Goal: Navigation & Orientation: Find specific page/section

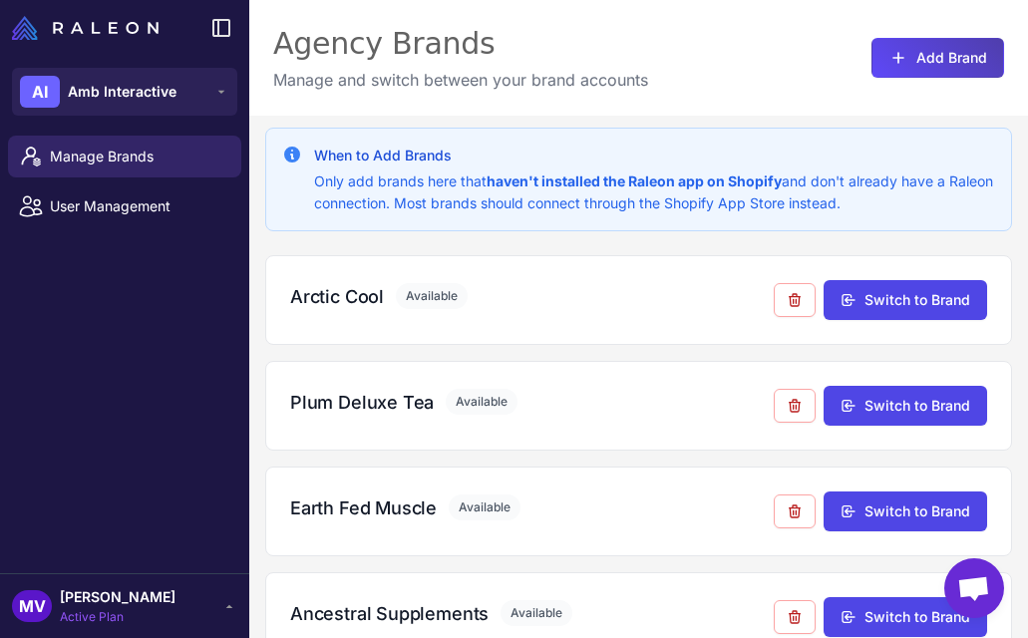
scroll to position [1421, 0]
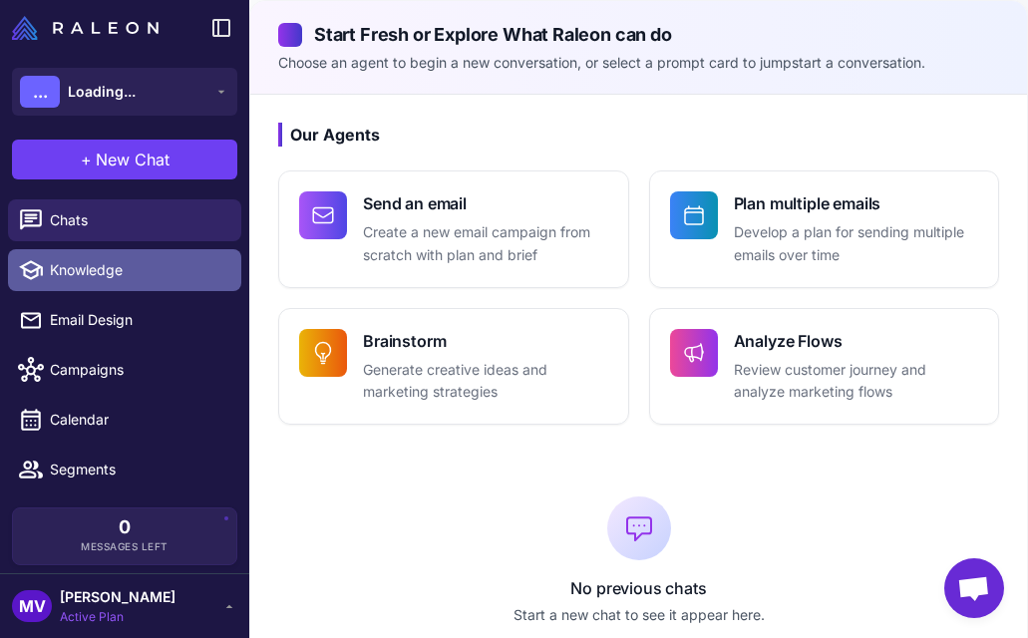
click at [87, 265] on span "Knowledge" at bounding box center [137, 270] width 175 height 22
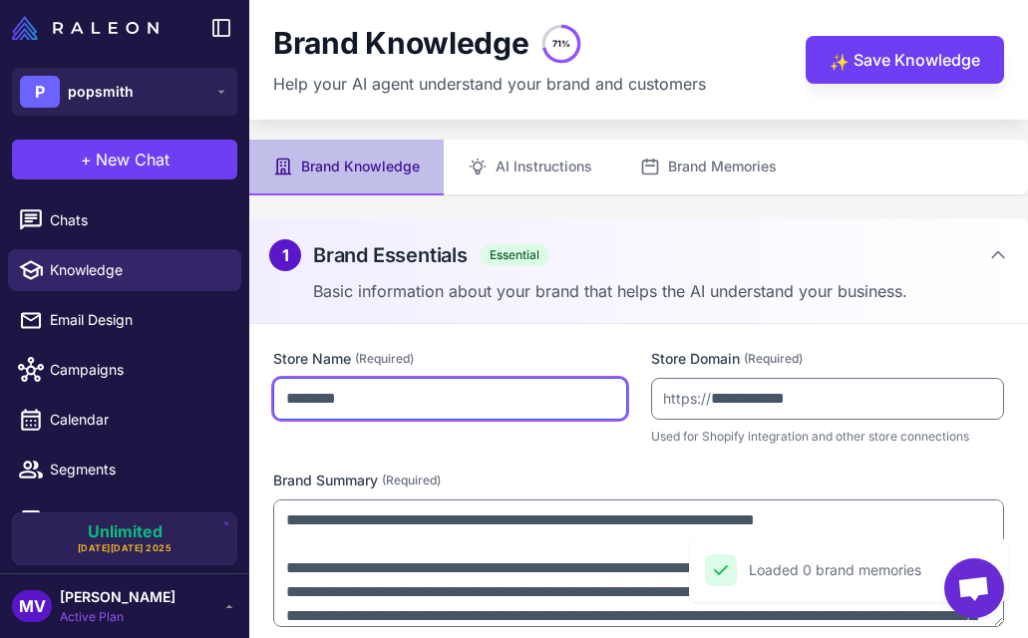
click at [292, 402] on input "********" at bounding box center [450, 399] width 354 height 42
type input "********"
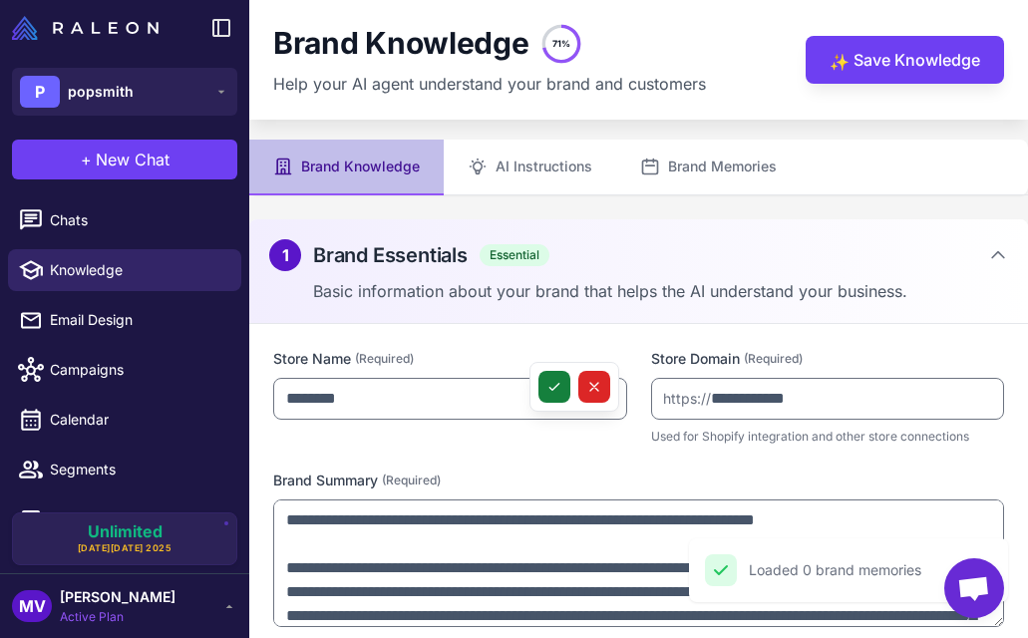
click at [562, 381] on button at bounding box center [554, 387] width 32 height 32
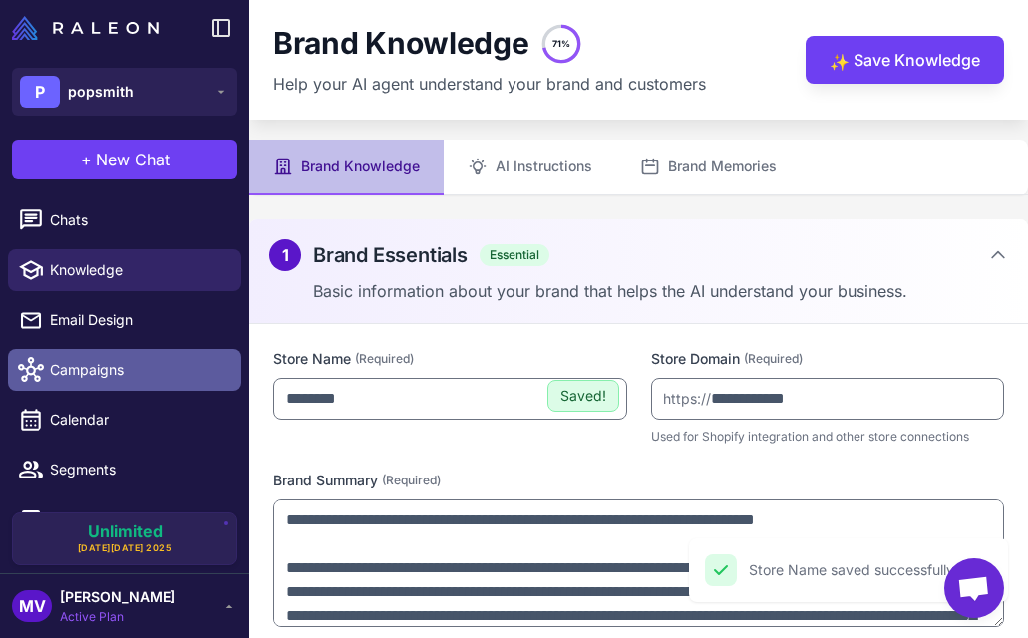
scroll to position [86, 0]
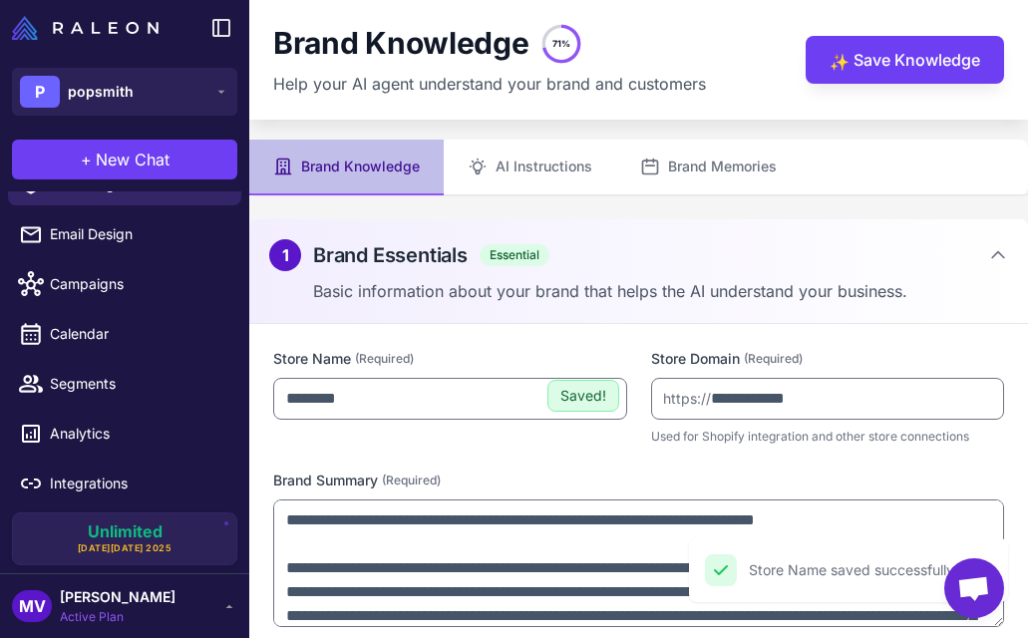
click at [185, 590] on div "MV Michelle Veralli Active Plan" at bounding box center [124, 606] width 225 height 40
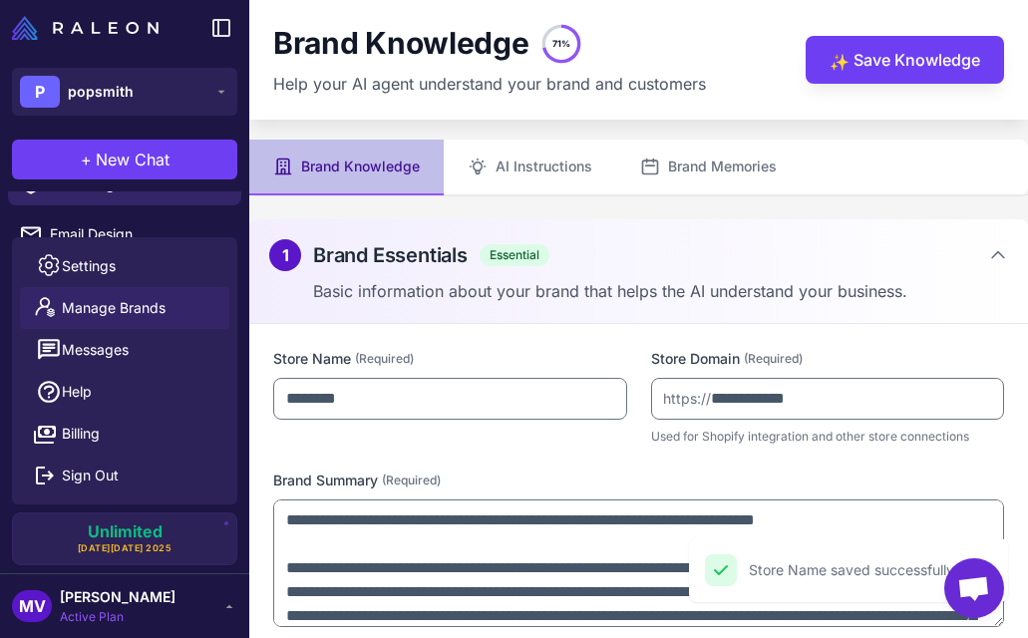
click at [173, 297] on link "Manage Brands" at bounding box center [124, 308] width 209 height 42
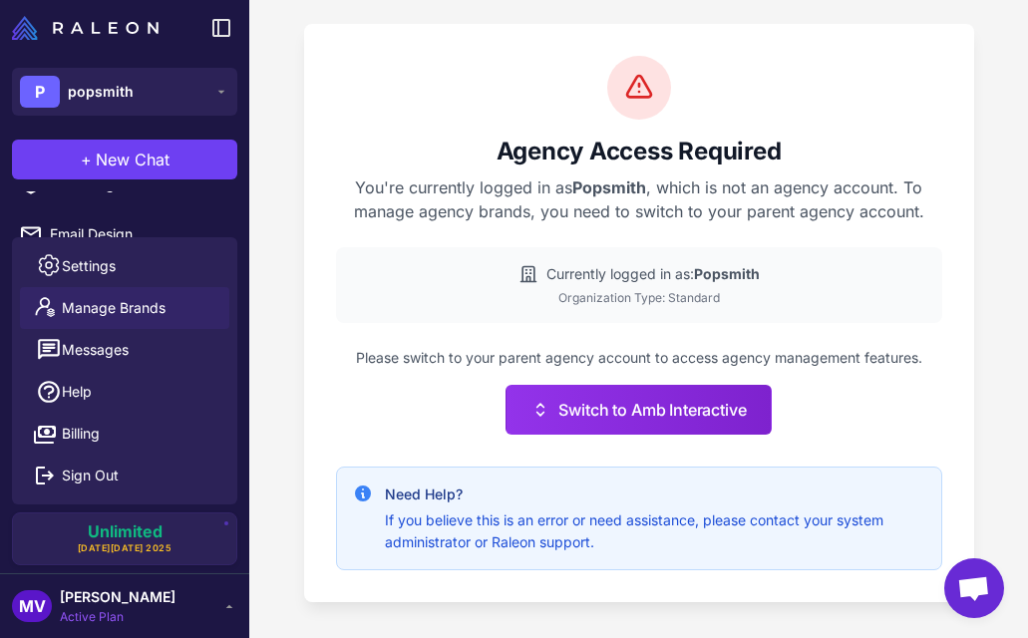
click at [307, 286] on div "Agency Access Required You're currently logged in as Popsmith , which is not an…" at bounding box center [639, 313] width 670 height 578
click at [125, 596] on span "[PERSON_NAME]" at bounding box center [118, 597] width 116 height 22
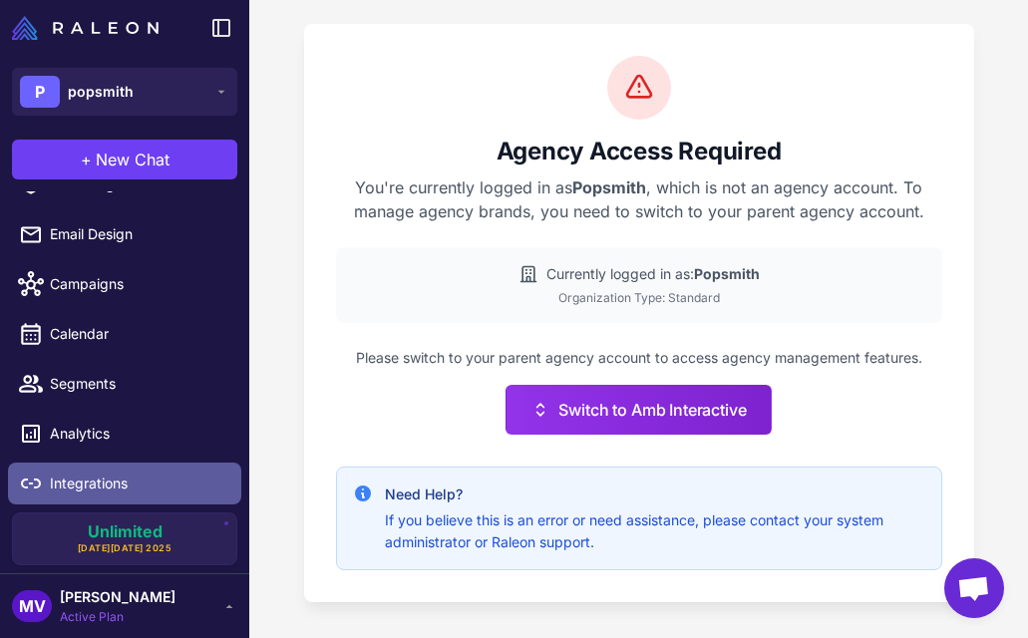
click at [114, 475] on span "Integrations" at bounding box center [137, 483] width 175 height 22
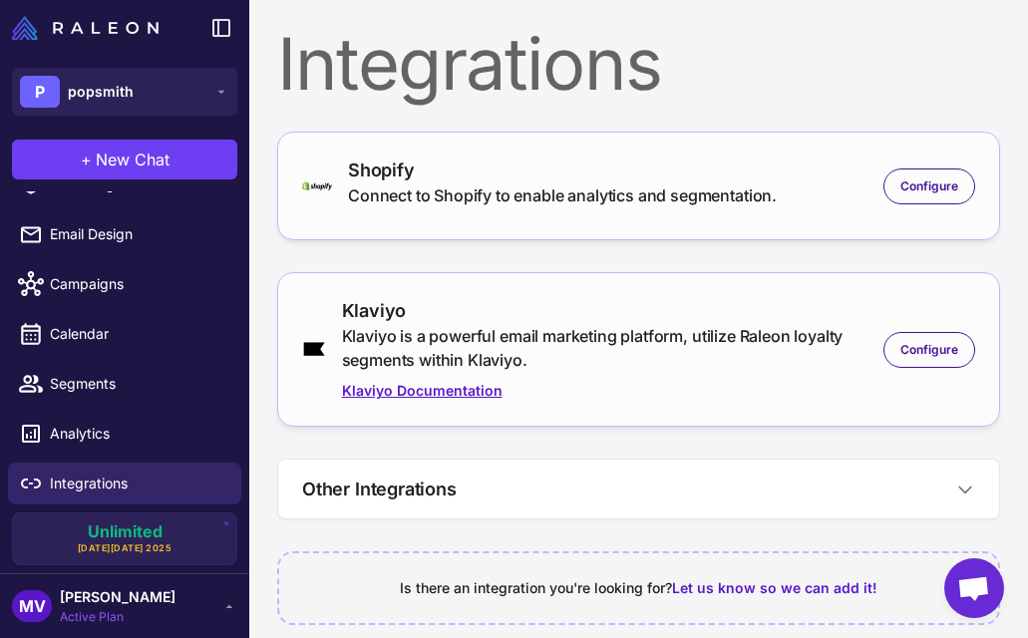
scroll to position [23, 0]
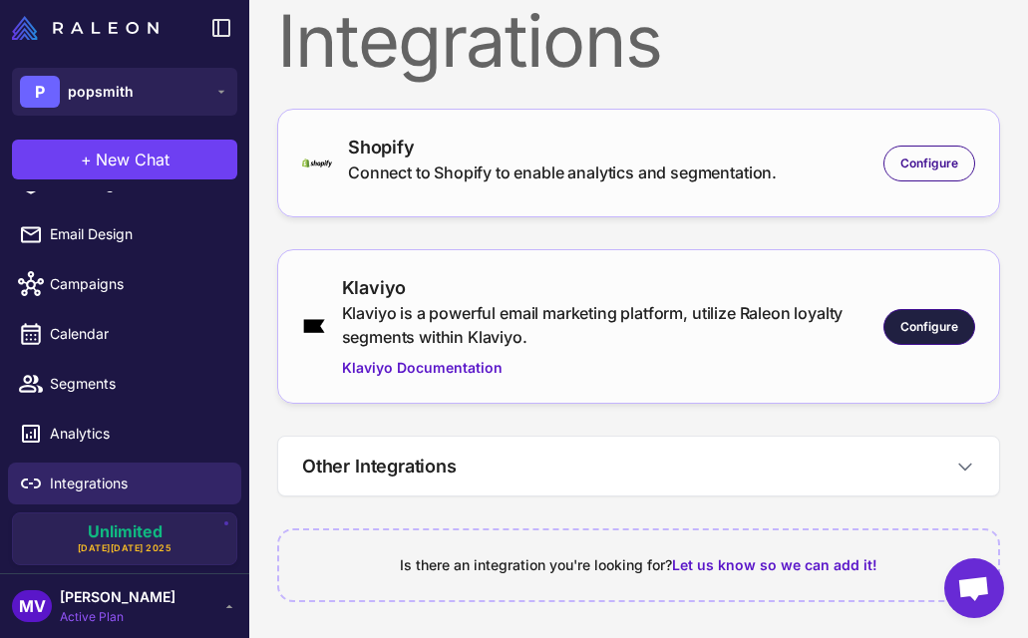
click at [932, 323] on span "Configure" at bounding box center [929, 327] width 58 height 18
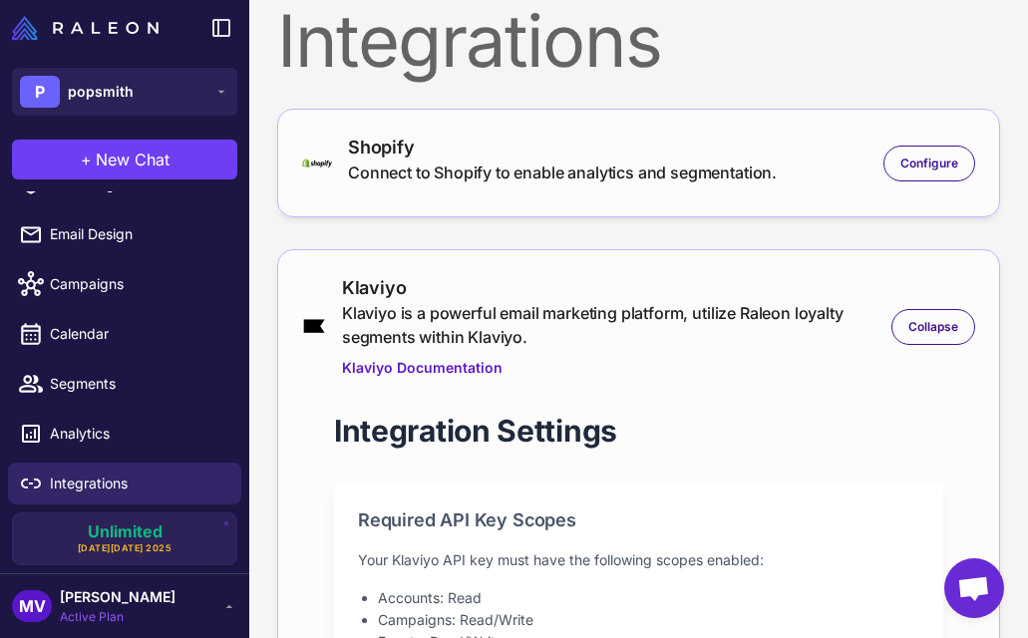
scroll to position [708, 0]
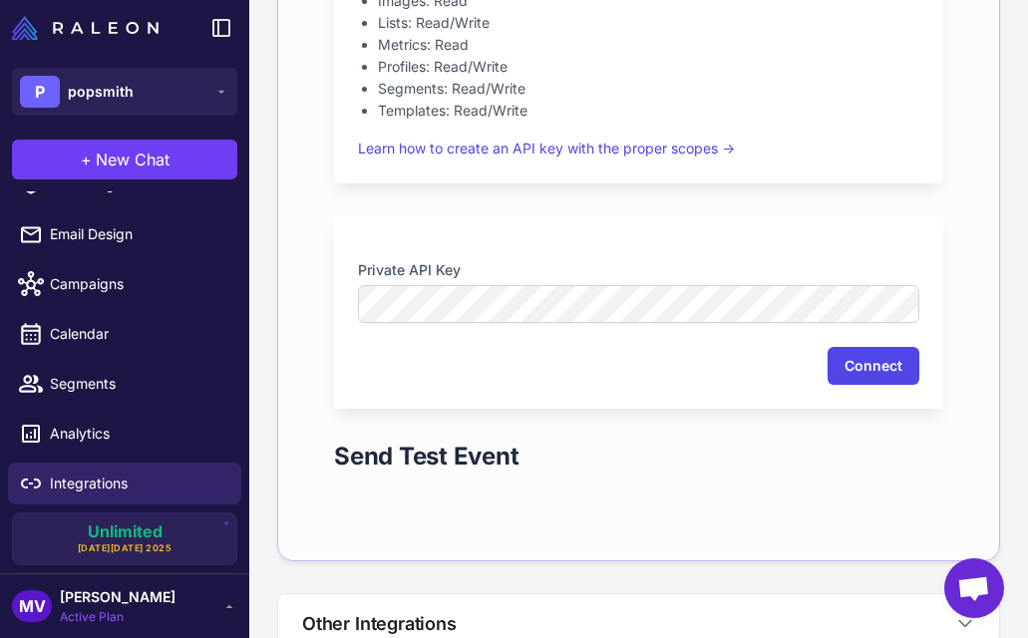
click at [889, 353] on button "Connect" at bounding box center [873, 366] width 92 height 38
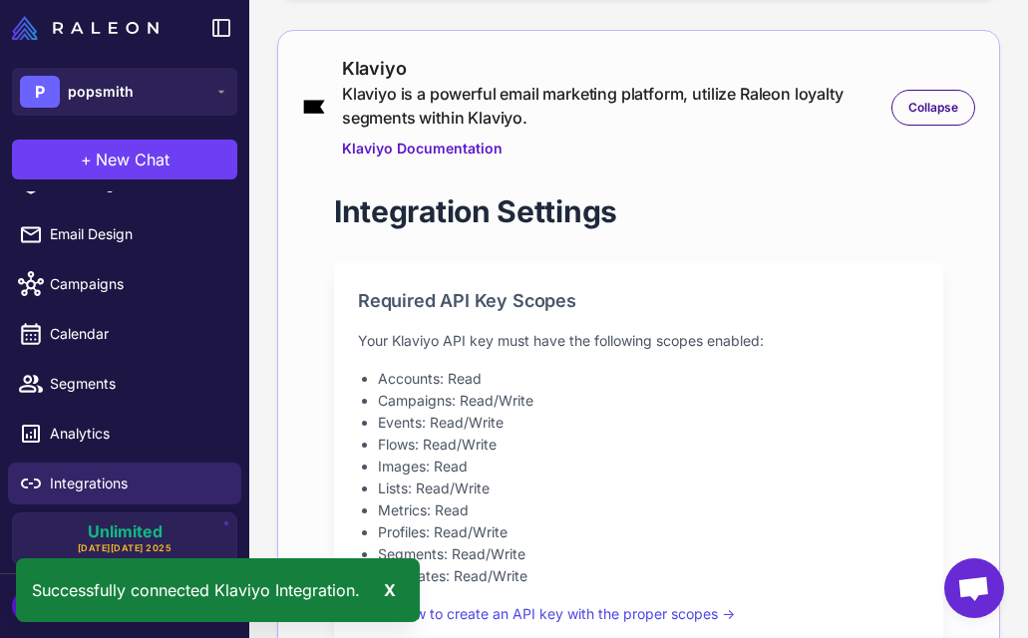
scroll to position [0, 0]
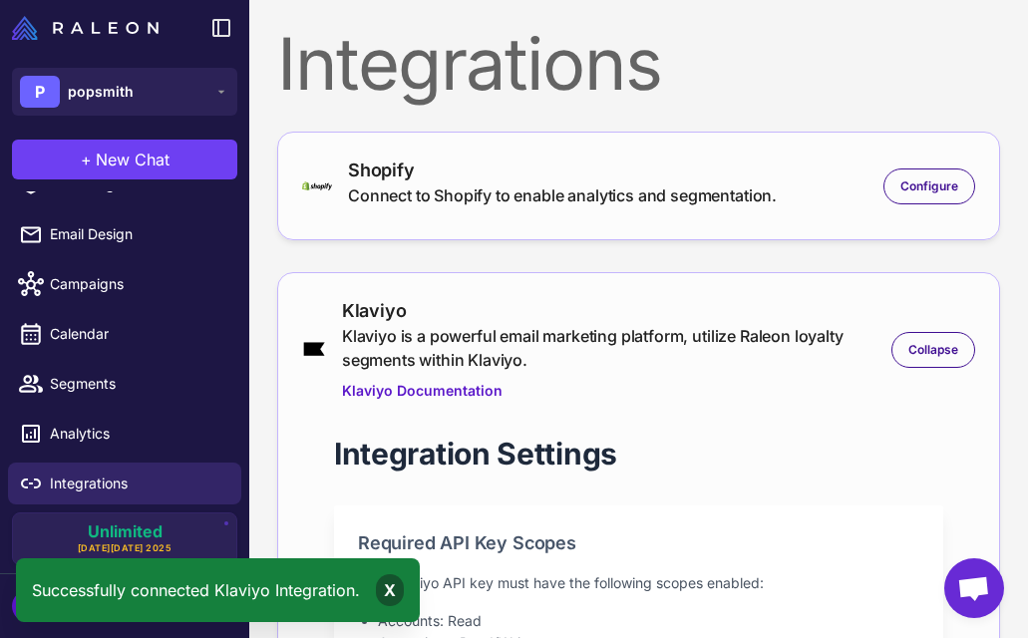
click at [392, 591] on div "X" at bounding box center [390, 590] width 28 height 32
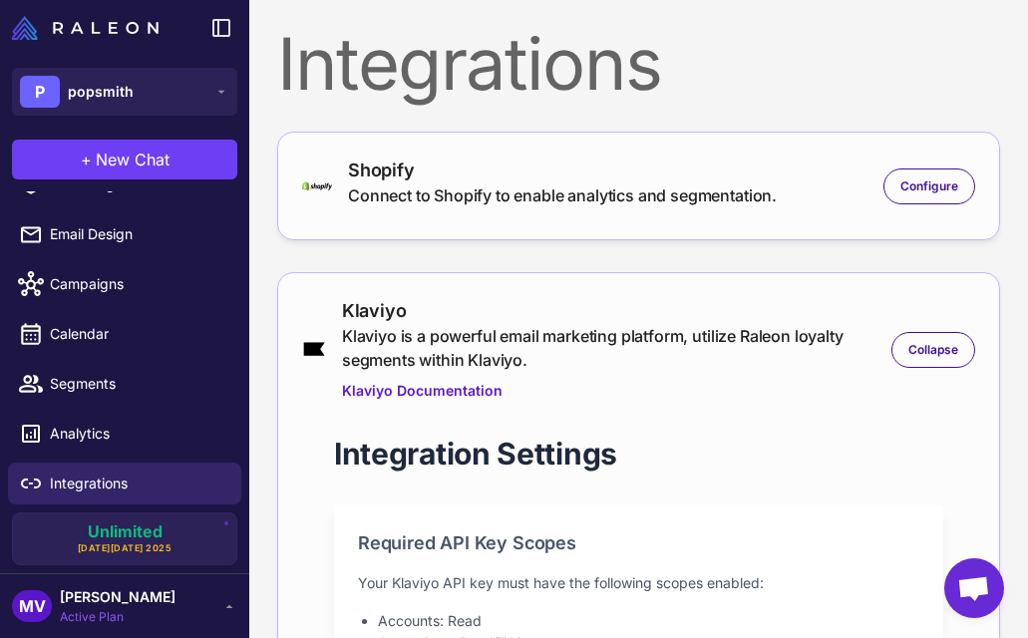
click at [161, 605] on span "[PERSON_NAME]" at bounding box center [118, 597] width 116 height 22
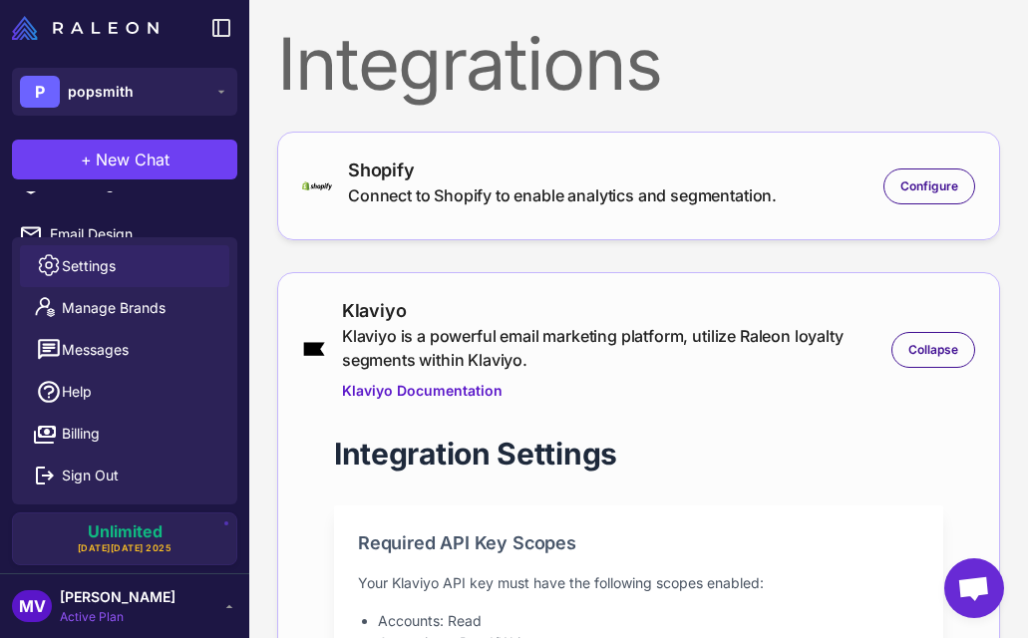
click at [120, 265] on link "Settings" at bounding box center [124, 266] width 209 height 42
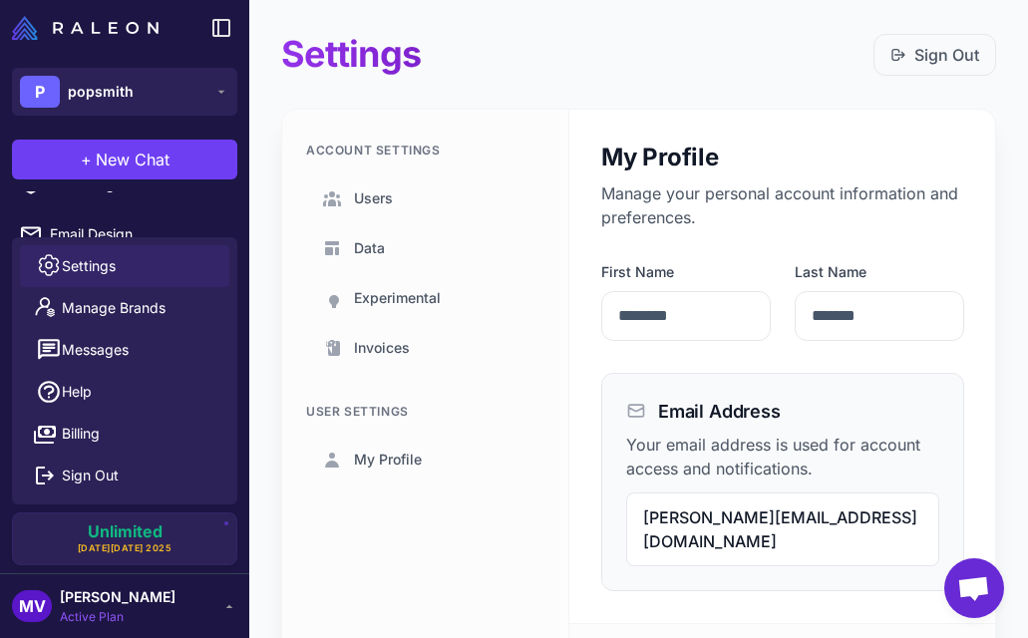
click at [210, 597] on div "MV Michelle Veralli Active Plan" at bounding box center [124, 606] width 225 height 40
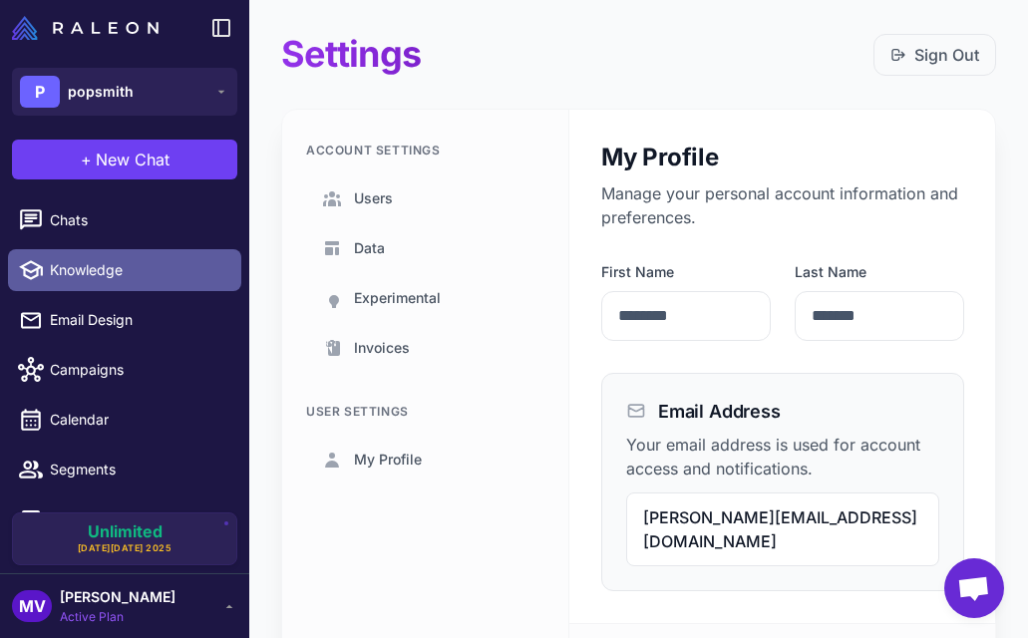
click at [109, 270] on span "Knowledge" at bounding box center [137, 270] width 175 height 22
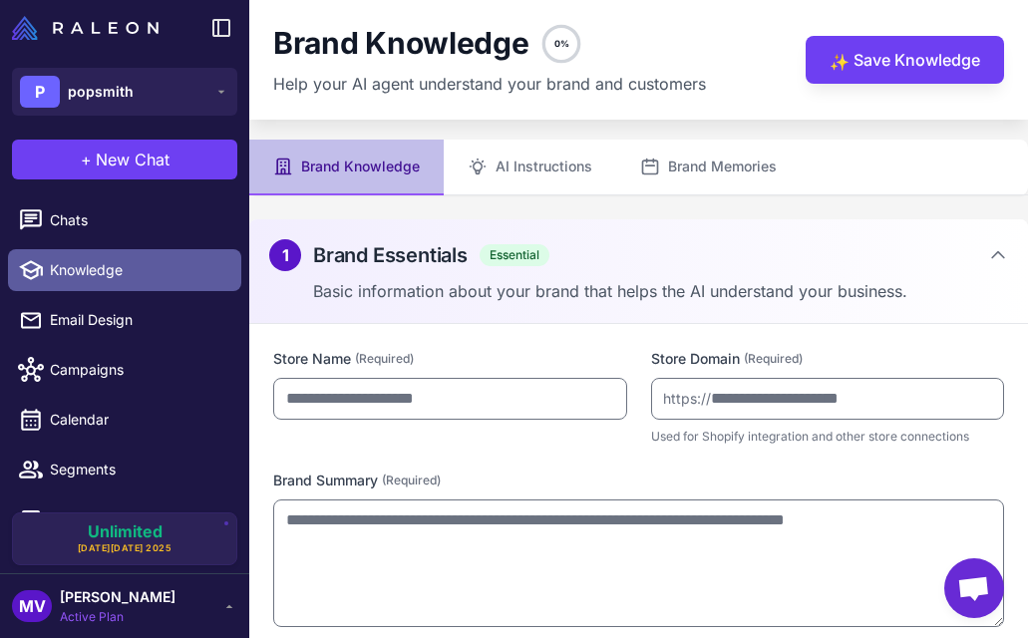
type input "********"
type input "**********"
type textarea "**********"
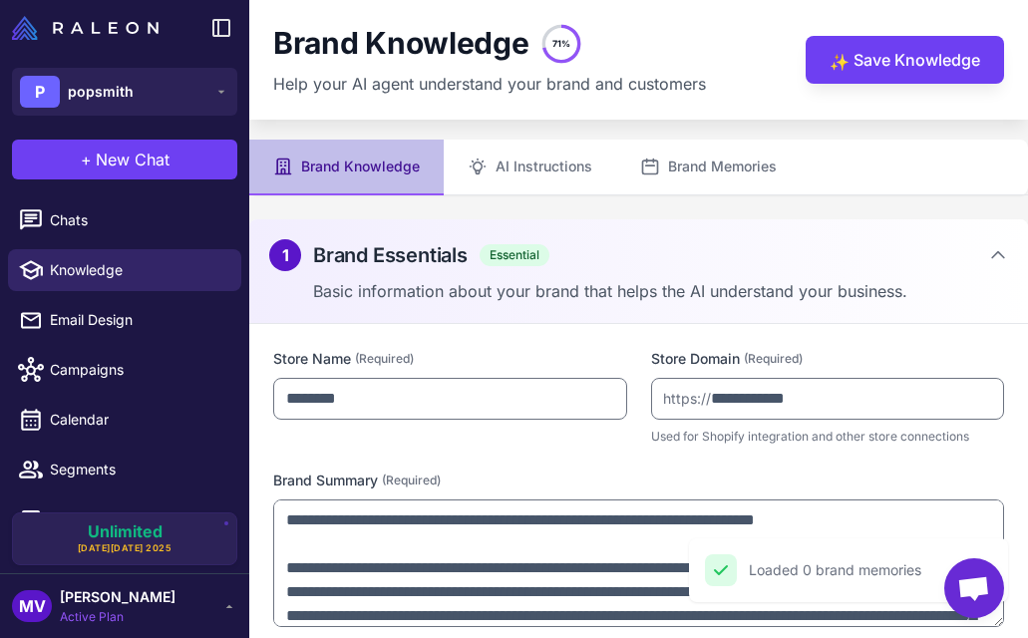
click at [214, 583] on div "MV Michelle Veralli Active Plan" at bounding box center [124, 605] width 249 height 65
click at [222, 603] on icon at bounding box center [229, 606] width 16 height 16
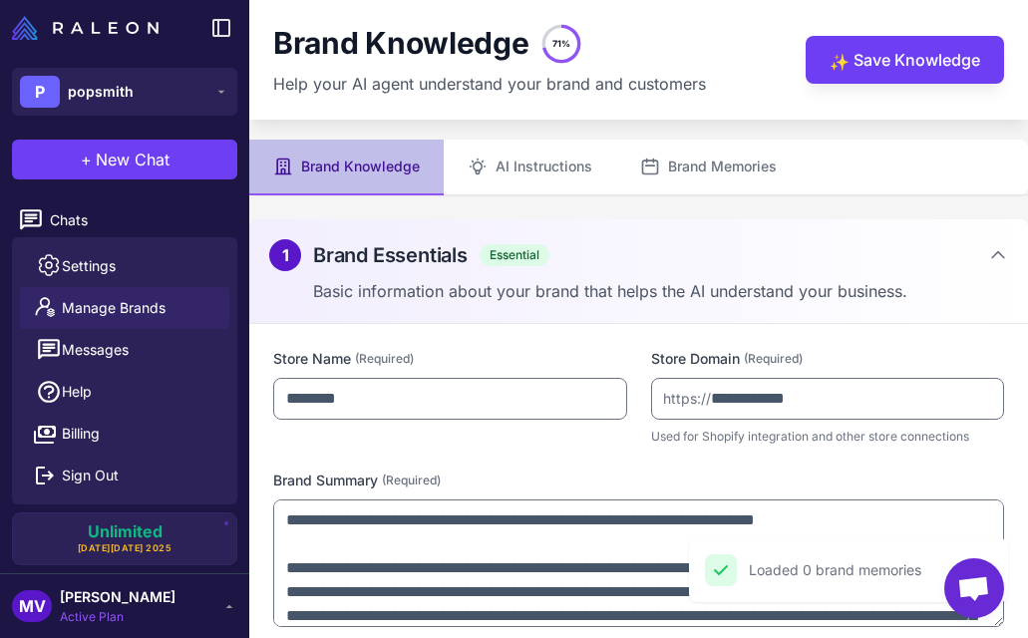
click at [156, 302] on span "Manage Brands" at bounding box center [114, 308] width 104 height 22
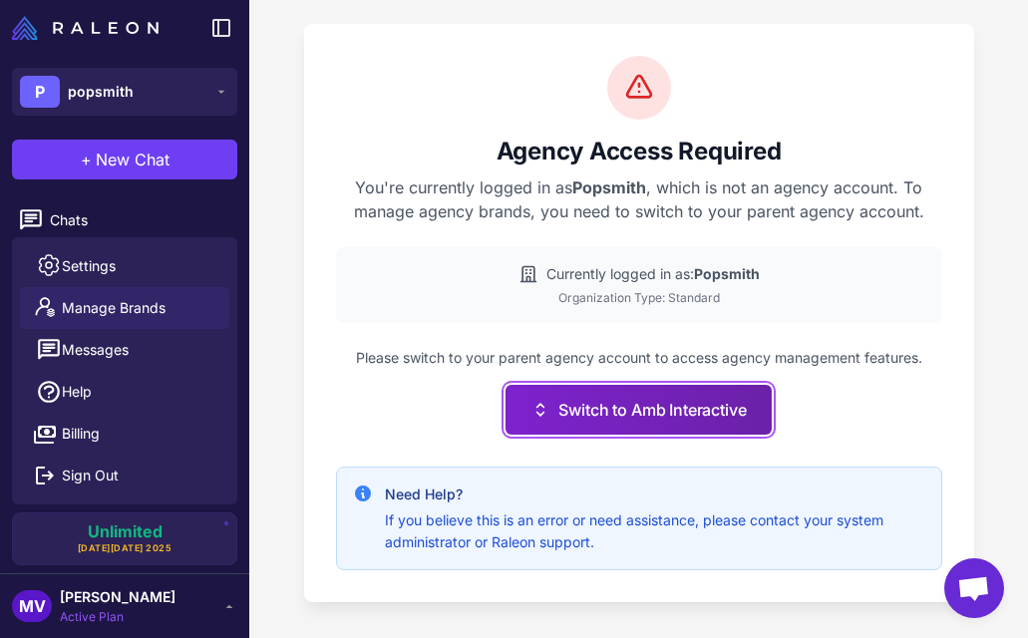
click at [657, 410] on button "Switch to Amb Interactive" at bounding box center [637, 410] width 265 height 50
